Goal: Transaction & Acquisition: Book appointment/travel/reservation

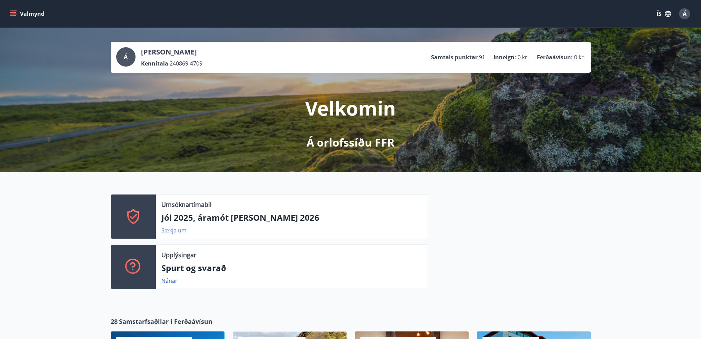
click at [178, 231] on link "Sækja um" at bounding box center [173, 230] width 25 height 8
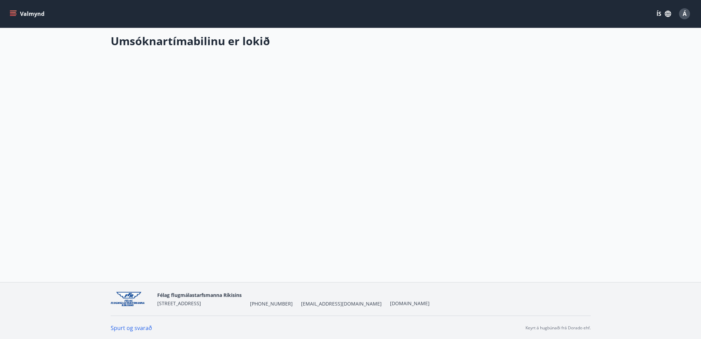
click at [24, 16] on button "Valmynd" at bounding box center [27, 14] width 39 height 12
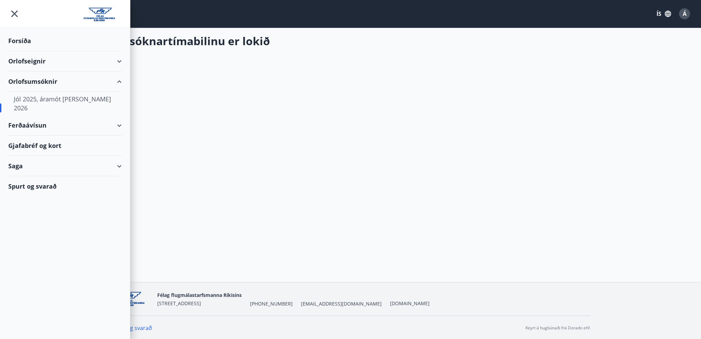
click at [49, 82] on div "Orlofsumsóknir" at bounding box center [64, 81] width 113 height 20
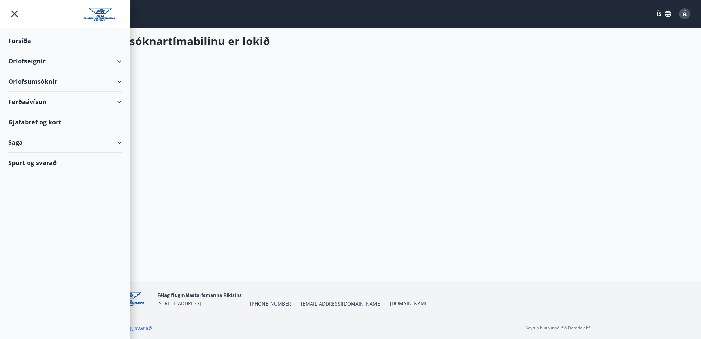
click at [49, 82] on div "Orlofsumsóknir" at bounding box center [64, 81] width 113 height 20
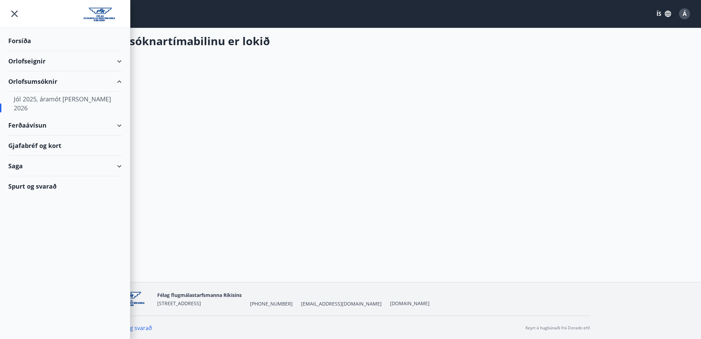
click at [50, 99] on div "Jól 2025, áramót [PERSON_NAME] 2026" at bounding box center [65, 103] width 102 height 23
click at [33, 58] on div "Orlofseignir" at bounding box center [64, 61] width 113 height 20
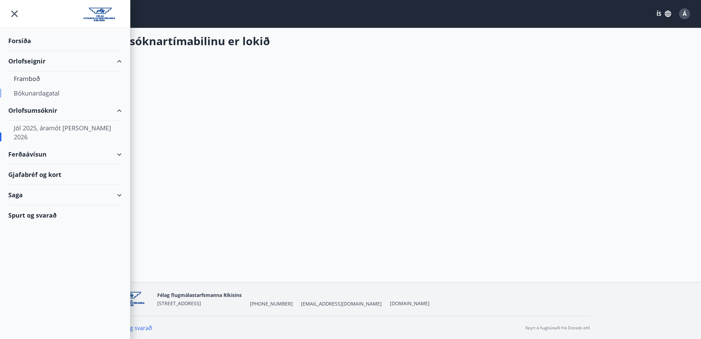
click at [42, 91] on div "Bókunardagatal" at bounding box center [65, 93] width 102 height 14
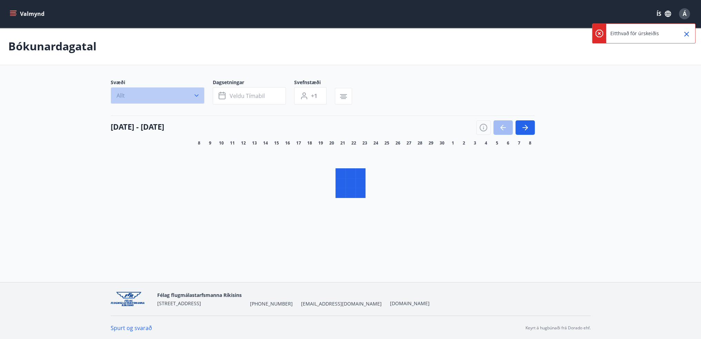
click at [197, 95] on icon "button" at bounding box center [196, 95] width 7 height 7
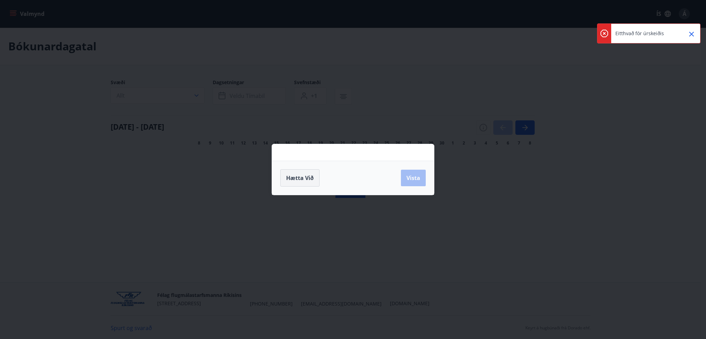
click at [310, 181] on span "Hætta við" at bounding box center [300, 178] width 28 height 8
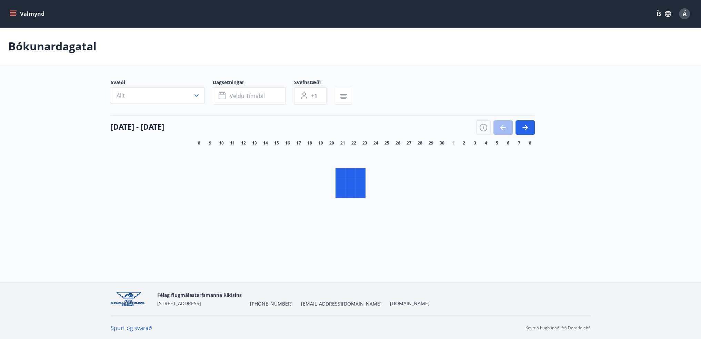
click at [12, 16] on icon "menu" at bounding box center [13, 15] width 6 height 1
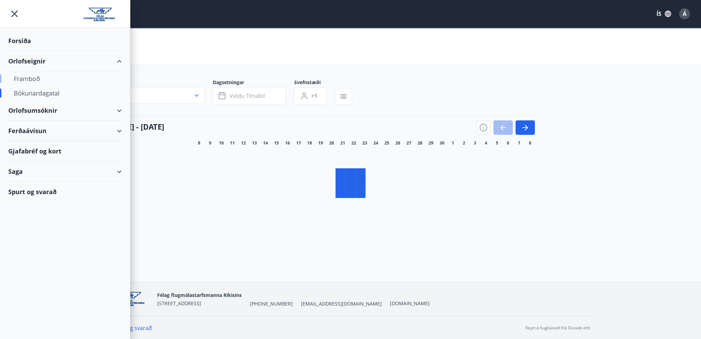
click at [36, 77] on div "Framboð" at bounding box center [65, 78] width 102 height 14
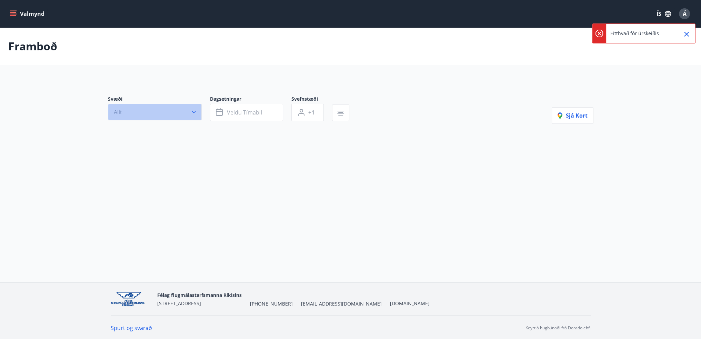
click at [193, 111] on icon "button" at bounding box center [193, 112] width 7 height 7
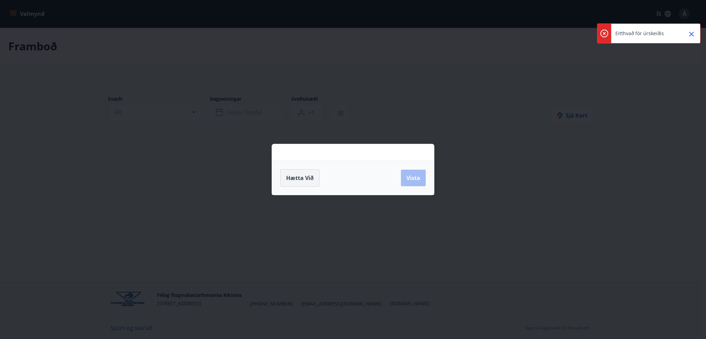
click at [305, 177] on span "Hætta við" at bounding box center [300, 178] width 28 height 8
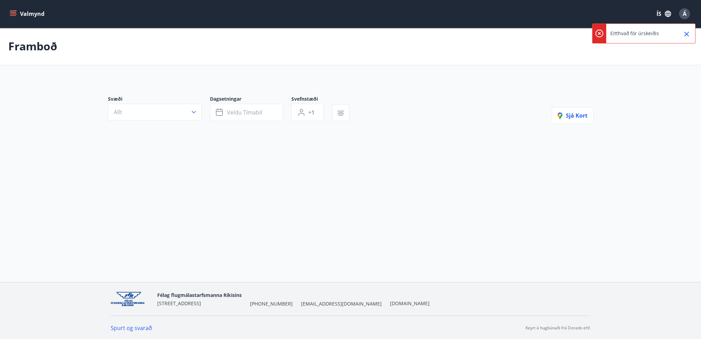
click at [686, 35] on icon "Close" at bounding box center [686, 34] width 5 height 5
click at [685, 15] on span "Á" at bounding box center [684, 14] width 4 height 8
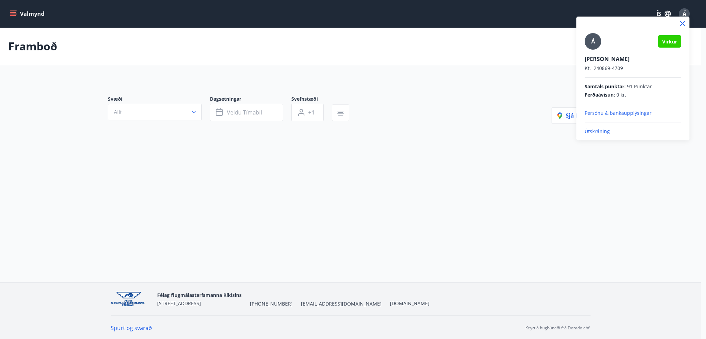
click at [595, 132] on p "Útskráning" at bounding box center [632, 131] width 96 height 7
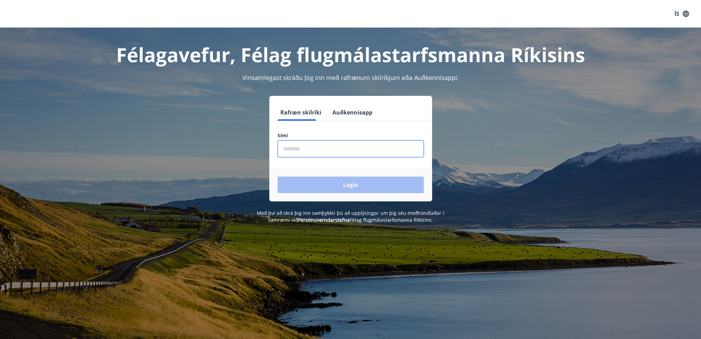
click at [295, 146] on input "phone" at bounding box center [350, 148] width 146 height 17
type input "********"
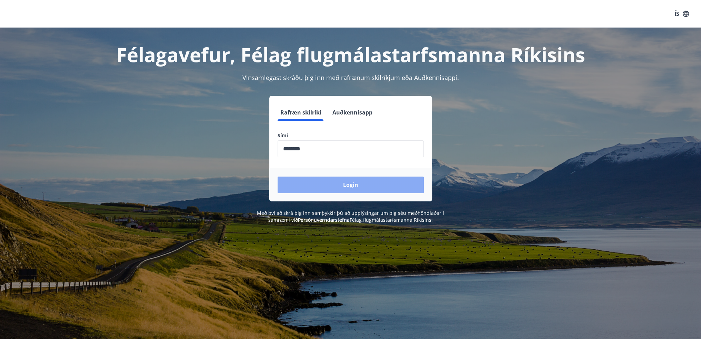
click at [337, 184] on button "Login" at bounding box center [350, 184] width 146 height 17
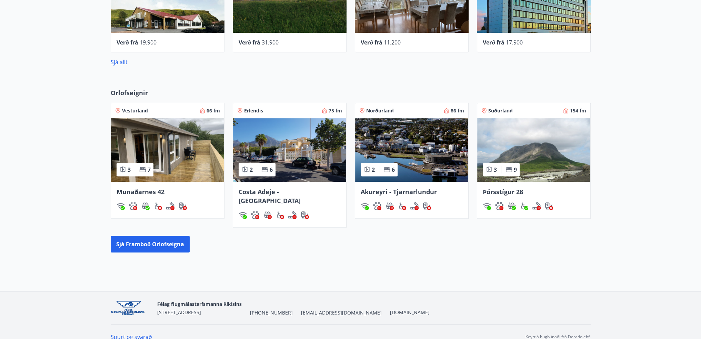
scroll to position [312, 0]
click at [137, 190] on span "Munaðarnes 42" at bounding box center [140, 191] width 48 height 8
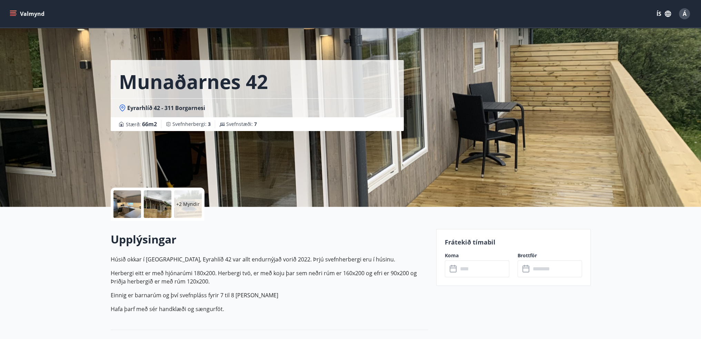
click at [191, 204] on p "+2 Myndir" at bounding box center [187, 204] width 23 height 7
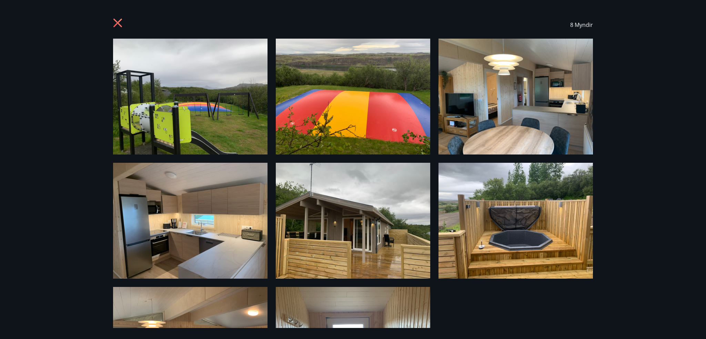
click at [224, 96] on img at bounding box center [190, 97] width 154 height 116
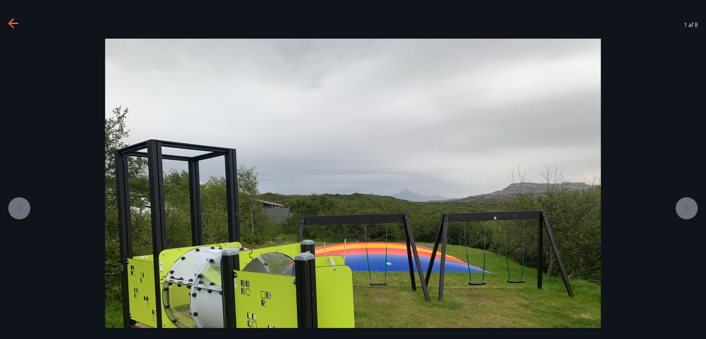
click at [686, 207] on icon at bounding box center [686, 208] width 11 height 11
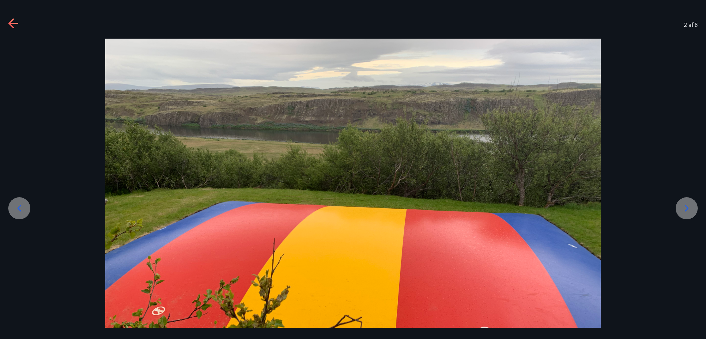
click at [686, 207] on icon at bounding box center [686, 208] width 11 height 11
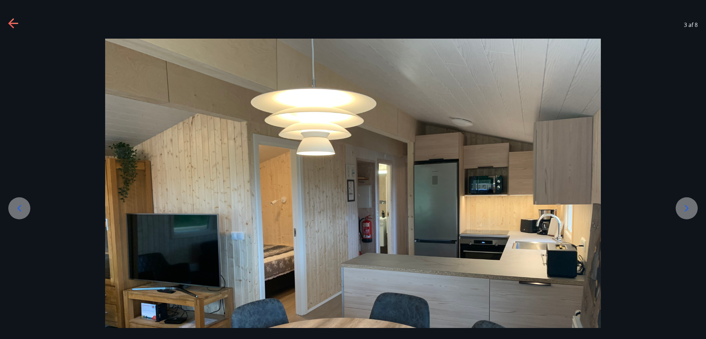
click at [686, 207] on icon at bounding box center [686, 208] width 11 height 11
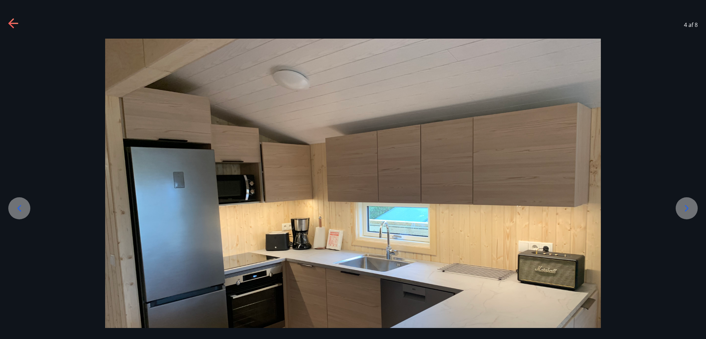
click at [686, 207] on icon at bounding box center [686, 208] width 11 height 11
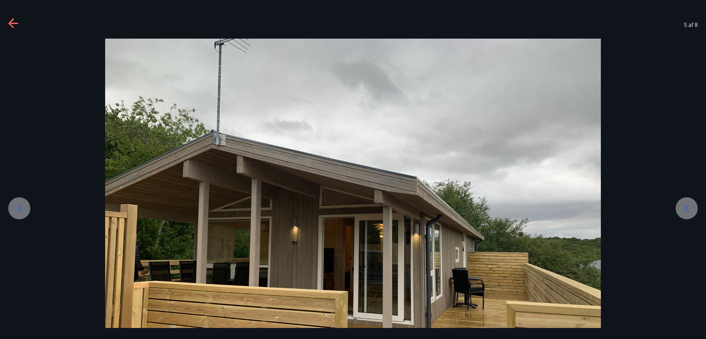
click at [686, 207] on icon at bounding box center [686, 208] width 11 height 11
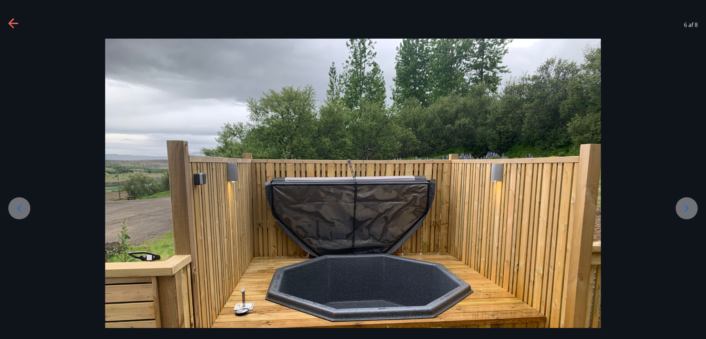
click at [686, 207] on icon at bounding box center [686, 208] width 11 height 11
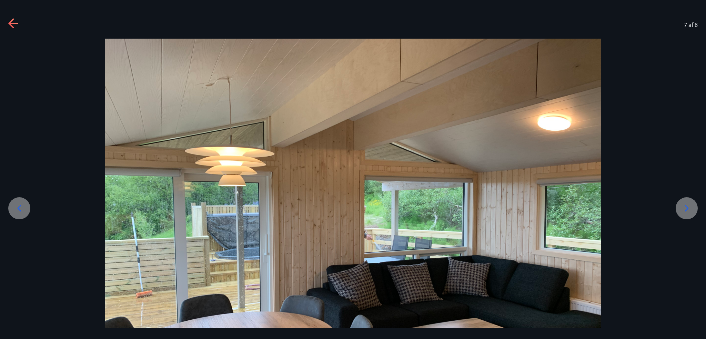
click at [687, 207] on icon at bounding box center [687, 208] width 4 height 7
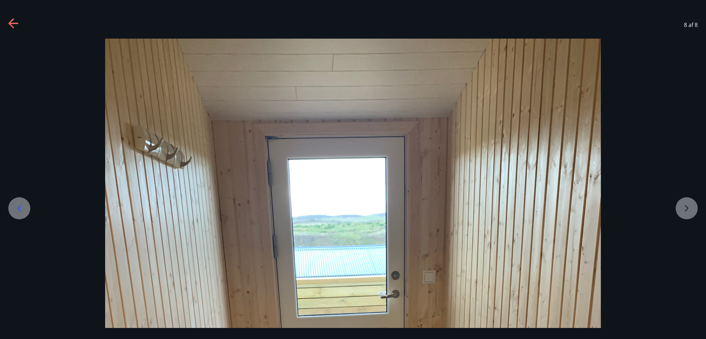
click at [12, 22] on icon at bounding box center [13, 23] width 11 height 11
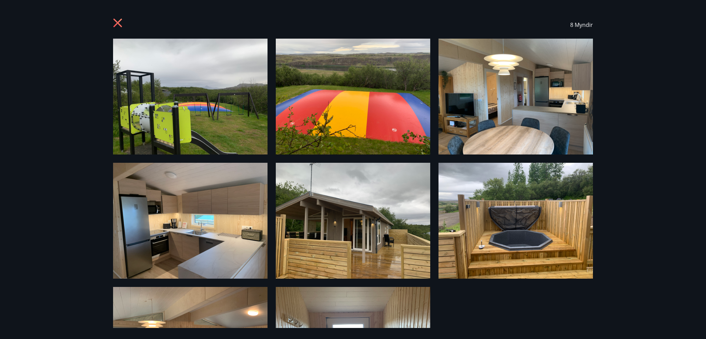
click at [117, 23] on icon at bounding box center [117, 23] width 9 height 9
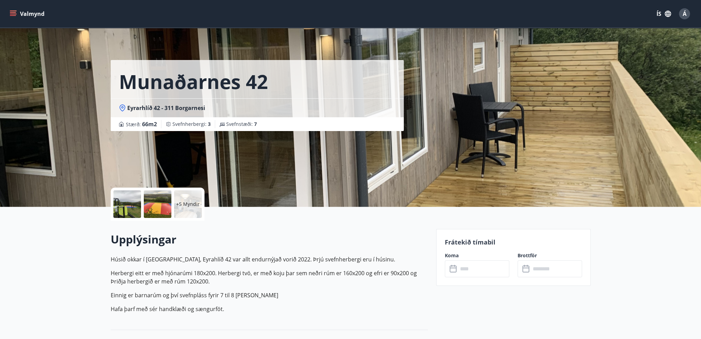
click at [452, 268] on icon at bounding box center [453, 269] width 8 height 8
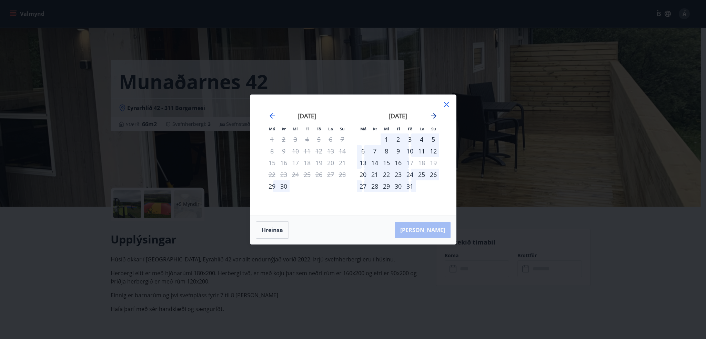
click at [433, 114] on icon "Move forward to switch to the next month." at bounding box center [433, 116] width 8 height 8
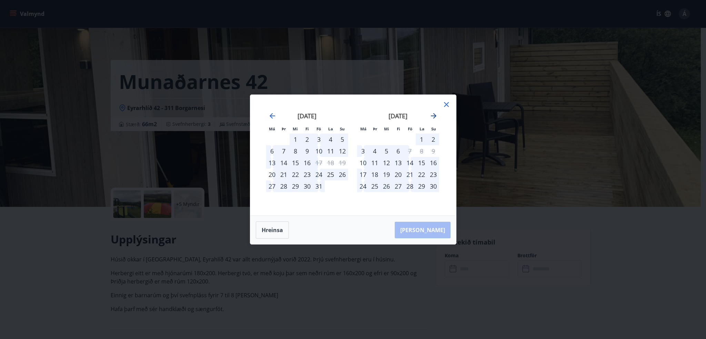
click at [433, 114] on icon "Move forward to switch to the next month." at bounding box center [433, 116] width 8 height 8
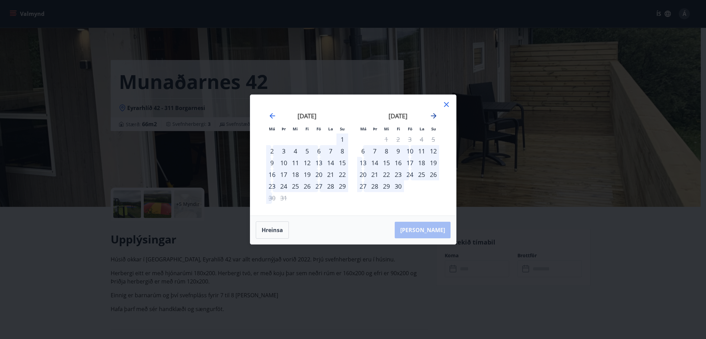
click at [433, 114] on icon "Move forward to switch to the next month." at bounding box center [433, 116] width 8 height 8
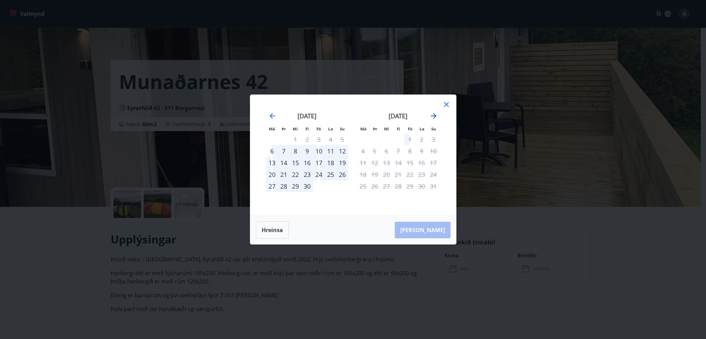
click at [433, 114] on icon "Move forward to switch to the next month." at bounding box center [433, 116] width 8 height 8
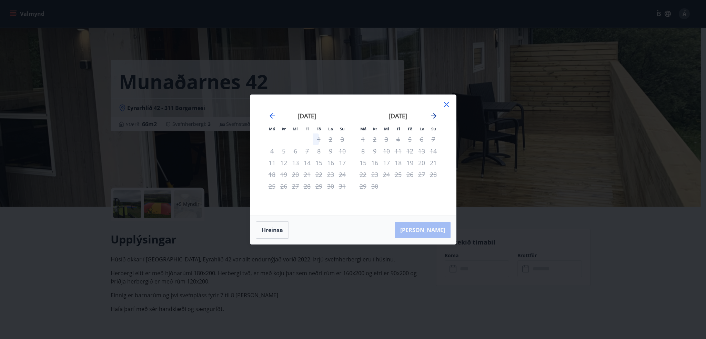
click at [433, 114] on icon "Move forward to switch to the next month." at bounding box center [433, 116] width 8 height 8
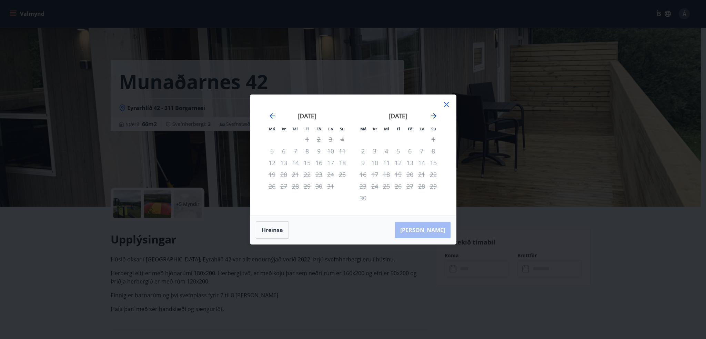
click at [433, 114] on icon "Move forward to switch to the next month." at bounding box center [433, 116] width 8 height 8
click at [444, 105] on icon at bounding box center [446, 104] width 8 height 8
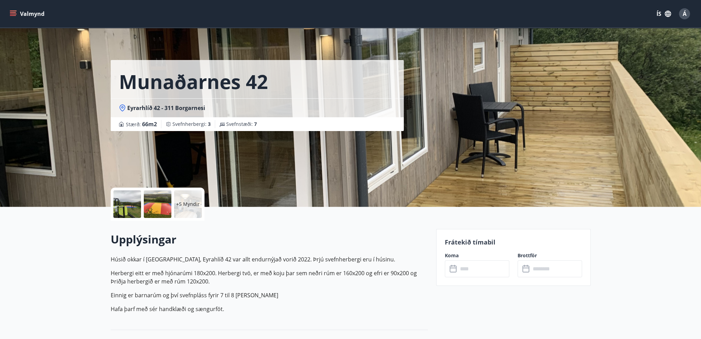
click at [13, 10] on icon "menu" at bounding box center [13, 13] width 7 height 7
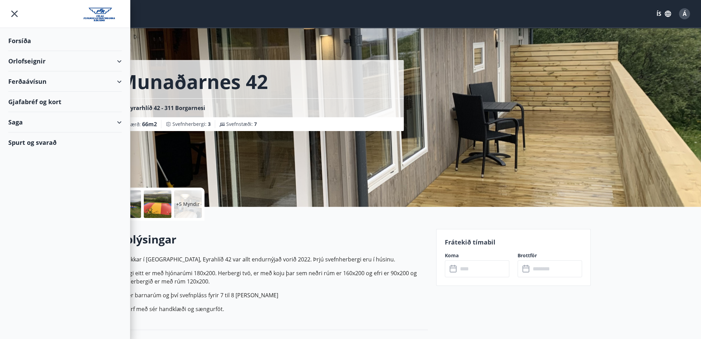
click at [27, 60] on div "Orlofseignir" at bounding box center [64, 61] width 113 height 20
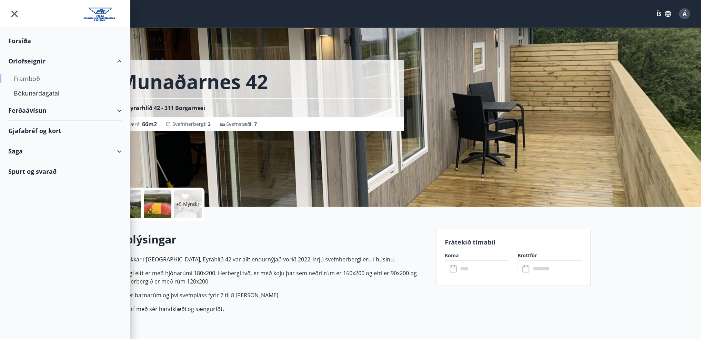
click at [29, 76] on div "Framboð" at bounding box center [65, 78] width 102 height 14
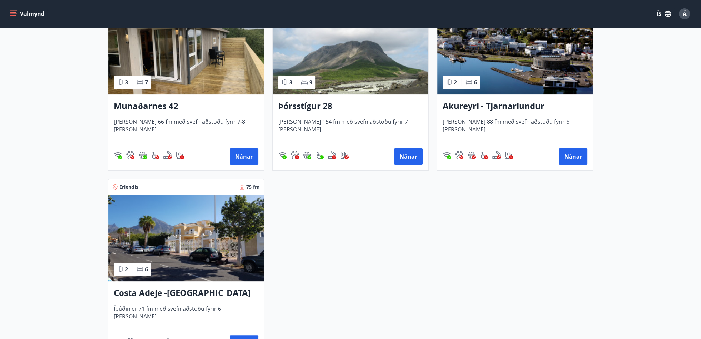
scroll to position [207, 0]
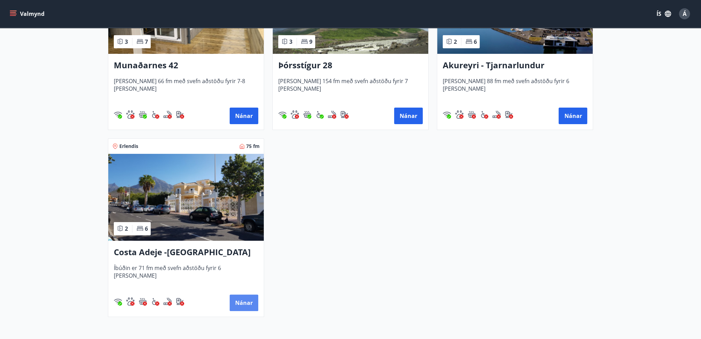
click at [251, 302] on button "Nánar" at bounding box center [243, 302] width 29 height 17
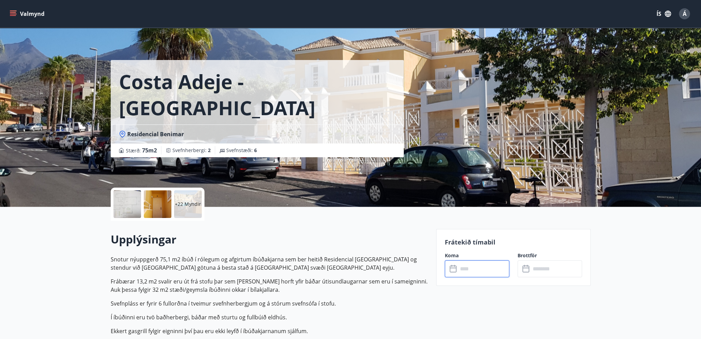
click at [467, 272] on input "text" at bounding box center [483, 268] width 51 height 17
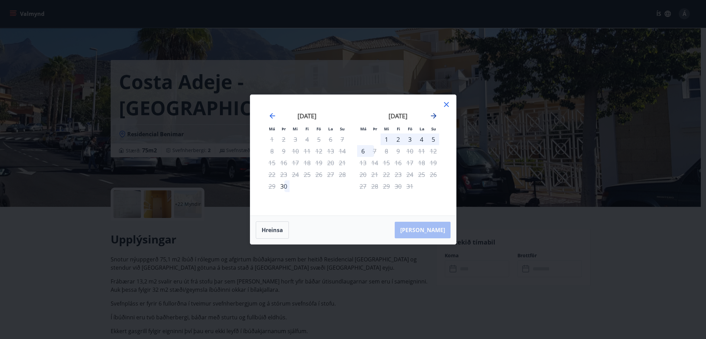
click at [433, 115] on icon "Move forward to switch to the next month." at bounding box center [433, 116] width 8 height 8
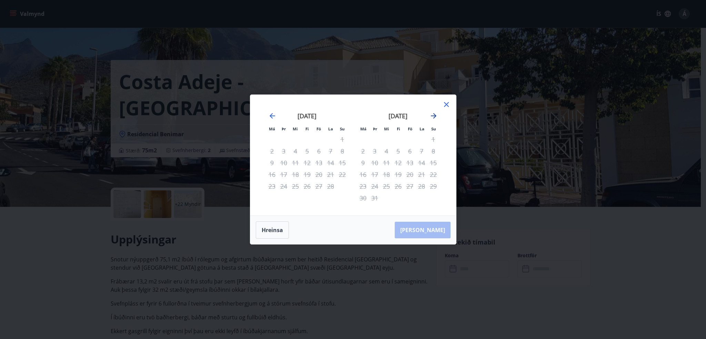
click at [433, 115] on icon "Move forward to switch to the next month." at bounding box center [433, 116] width 8 height 8
click at [447, 103] on icon at bounding box center [446, 104] width 8 height 8
